Goal: Information Seeking & Learning: Learn about a topic

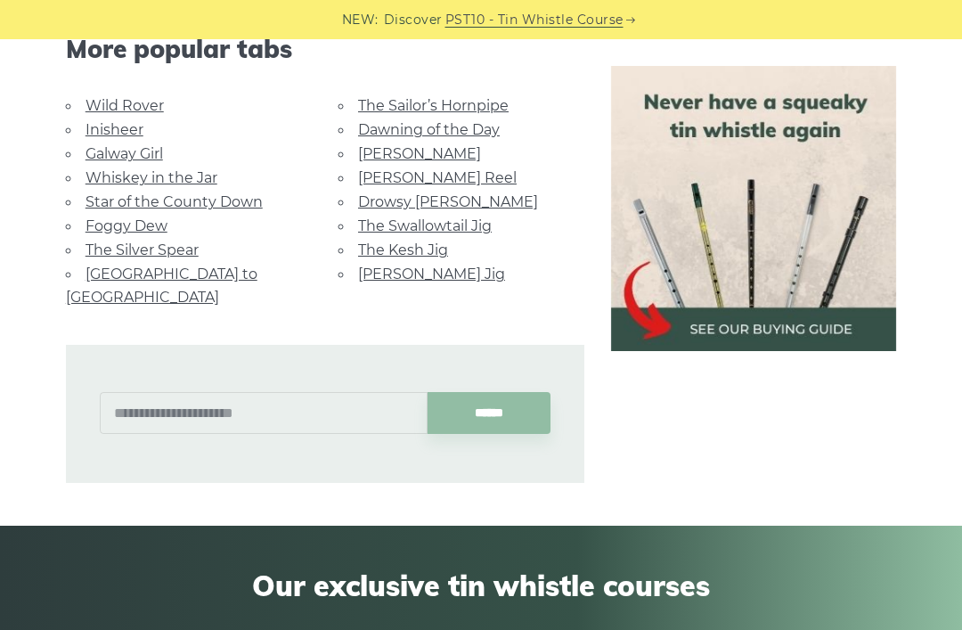
scroll to position [959, 0]
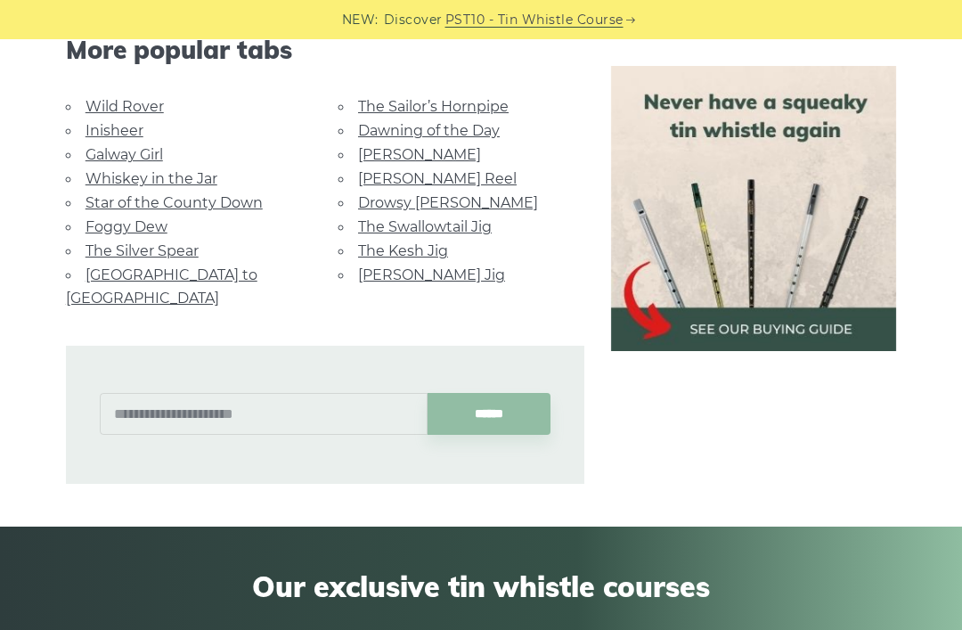
click at [97, 218] on link "Foggy Dew" at bounding box center [126, 226] width 82 height 17
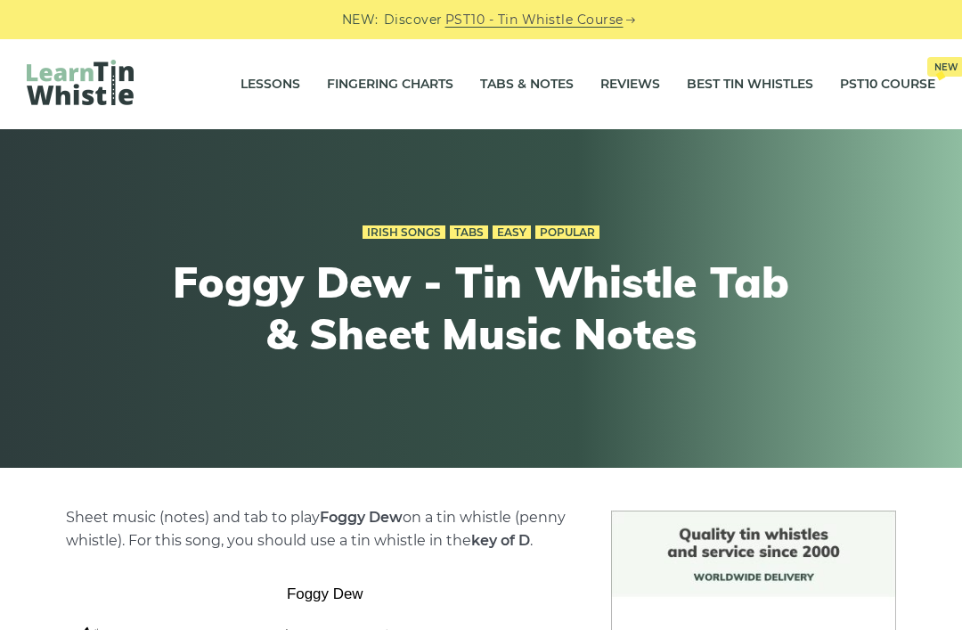
click at [430, 91] on link "Fingering Charts" at bounding box center [390, 84] width 126 height 45
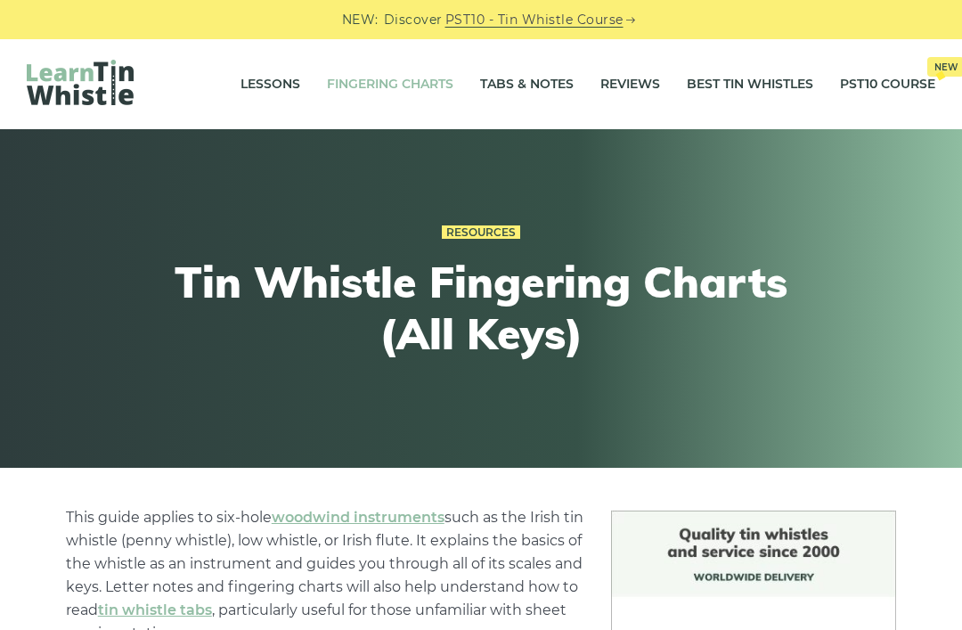
click at [550, 84] on link "Tabs & Notes" at bounding box center [527, 84] width 94 height 45
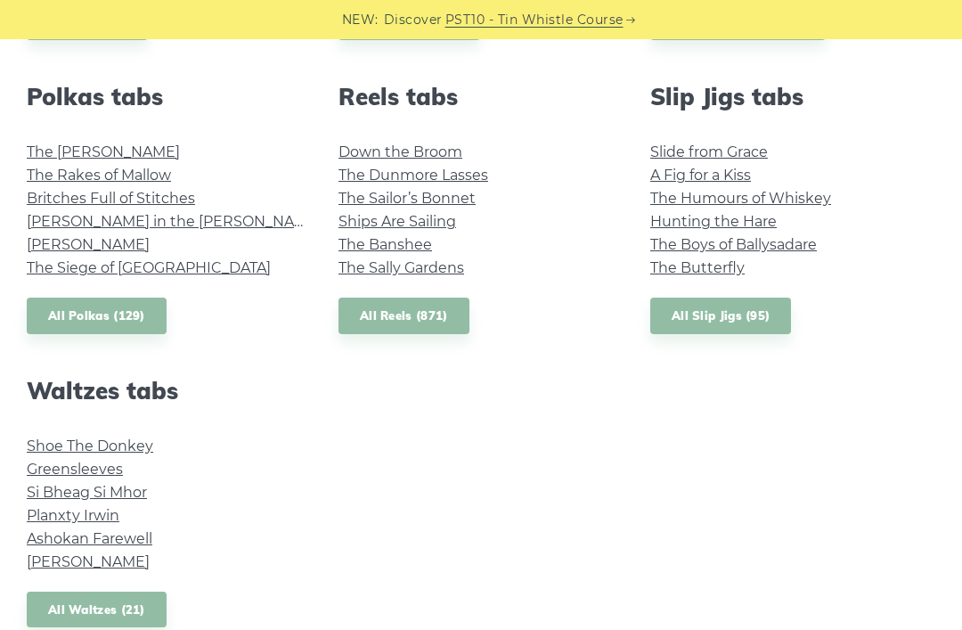
scroll to position [1269, 0]
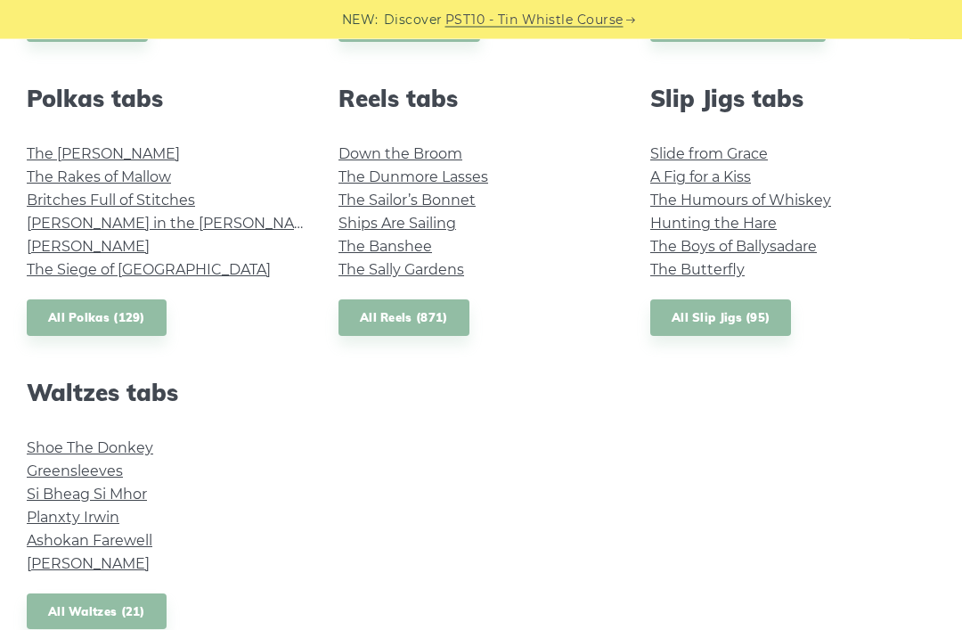
click at [141, 451] on link "Shoe The Donkey" at bounding box center [90, 448] width 126 height 17
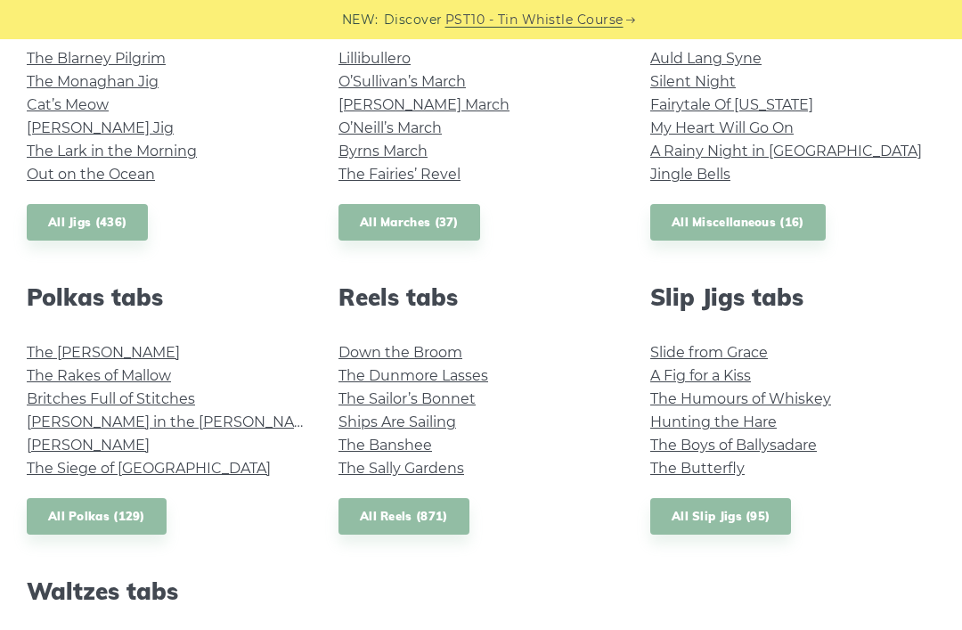
scroll to position [915, 0]
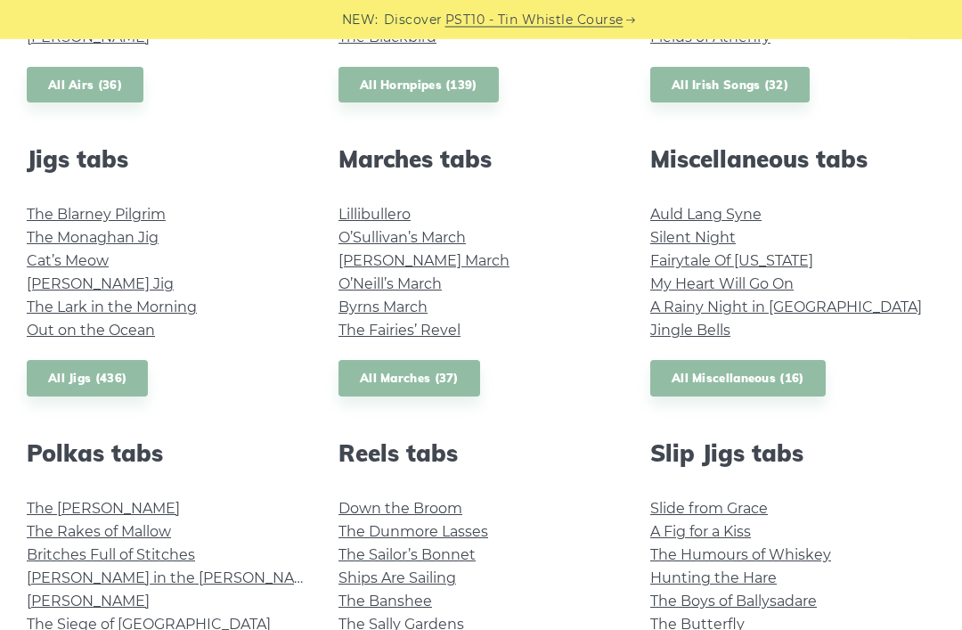
click at [773, 257] on link "Fairytale Of [US_STATE]" at bounding box center [731, 261] width 163 height 17
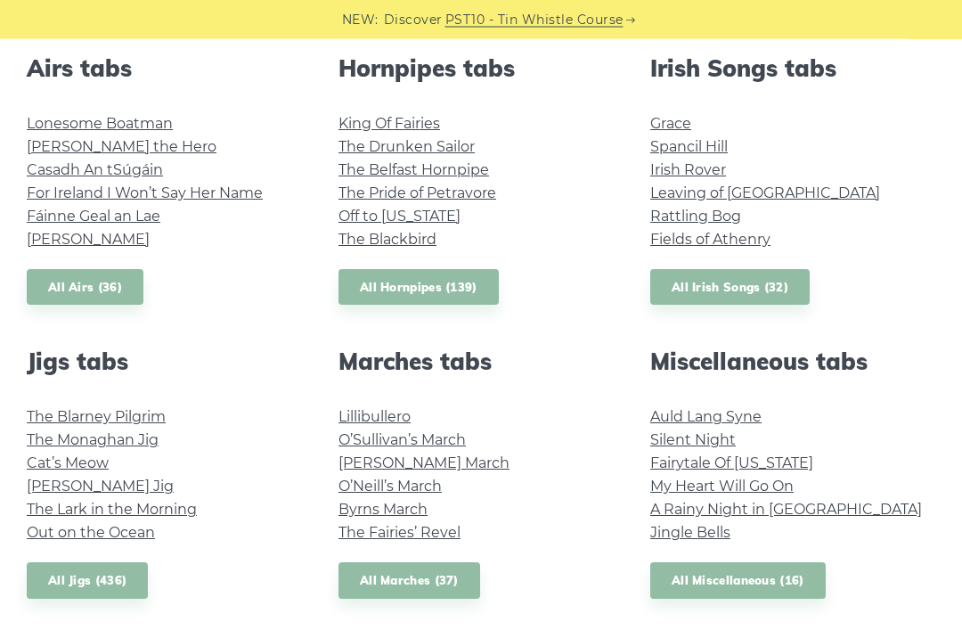
scroll to position [711, 0]
click at [675, 213] on link "Rattling Bog" at bounding box center [695, 217] width 91 height 17
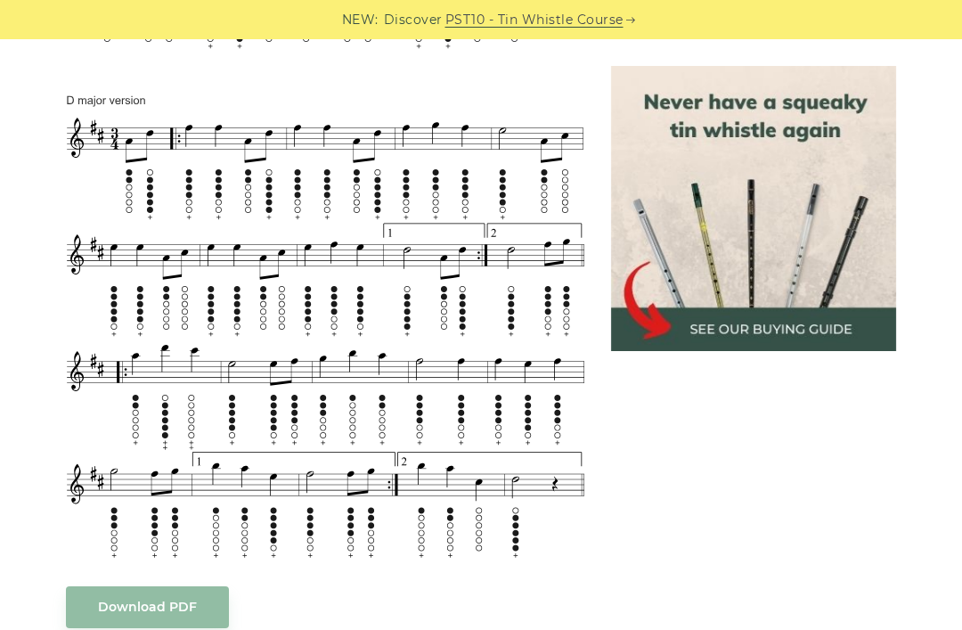
scroll to position [1126, 0]
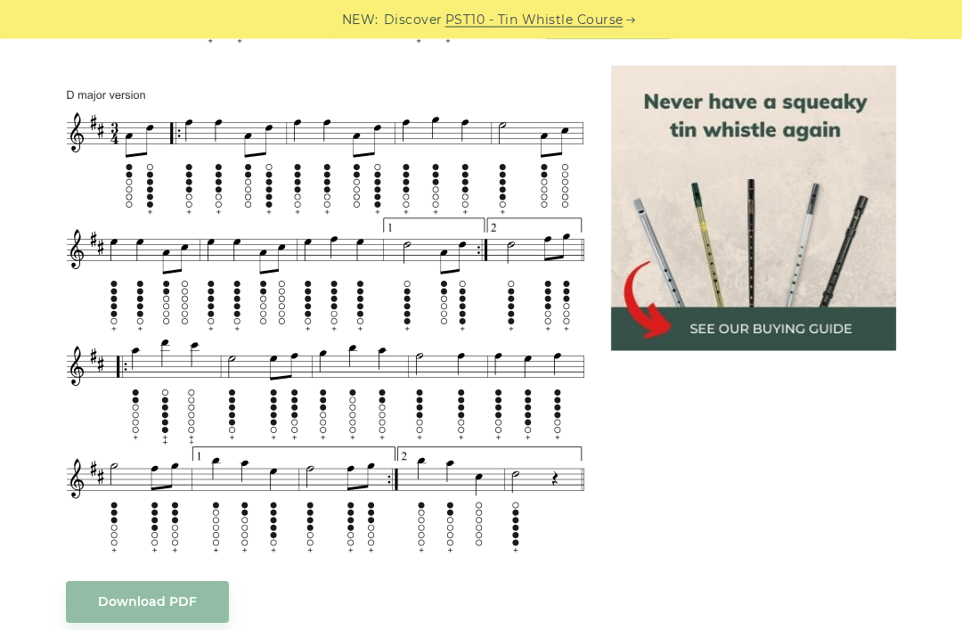
click at [0, 143] on div "Sheet music notes and tab to play Shoe The Donkey on a tin whistle ([PERSON_NAM…" at bounding box center [481, 280] width 962 height 1792
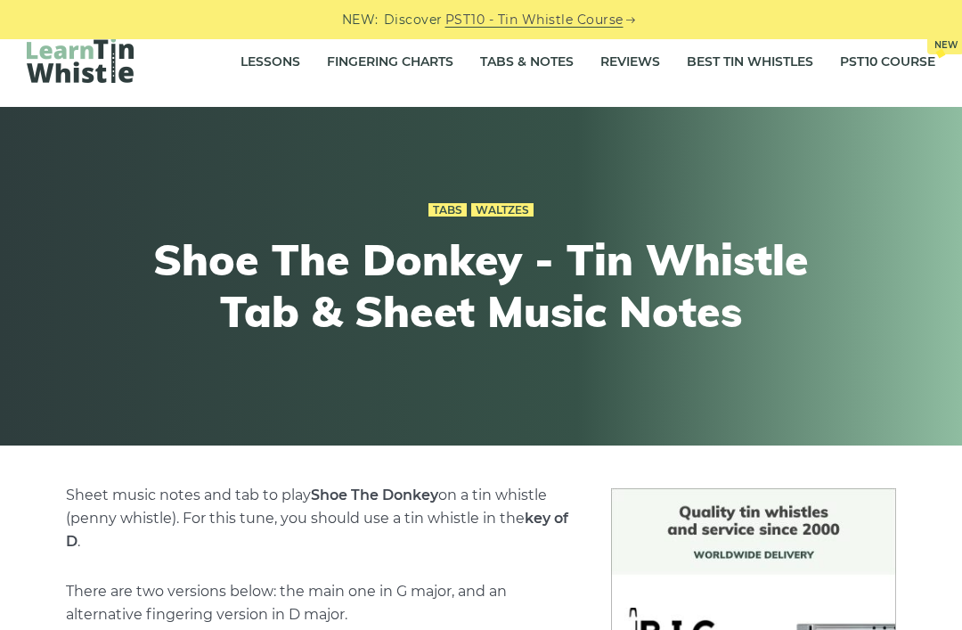
scroll to position [0, 0]
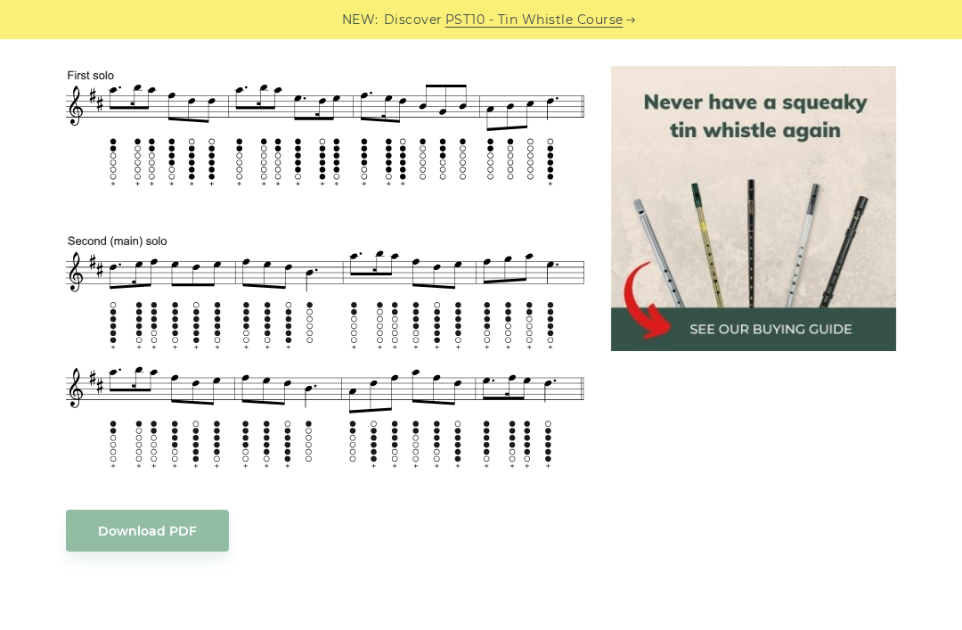
scroll to position [891, 0]
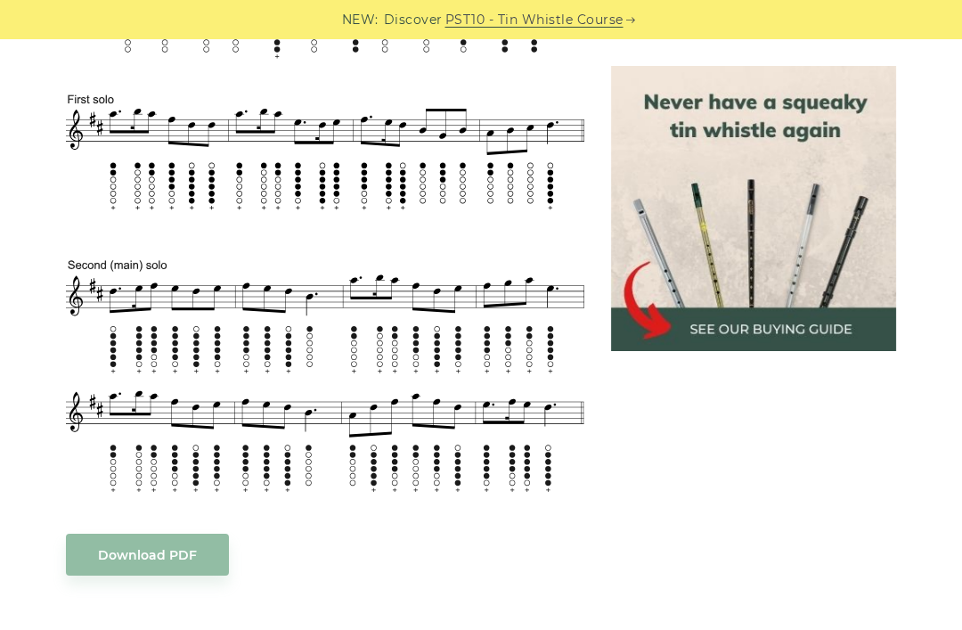
click at [108, 543] on link "Download PDF" at bounding box center [147, 554] width 163 height 42
